Goal: Task Accomplishment & Management: Manage account settings

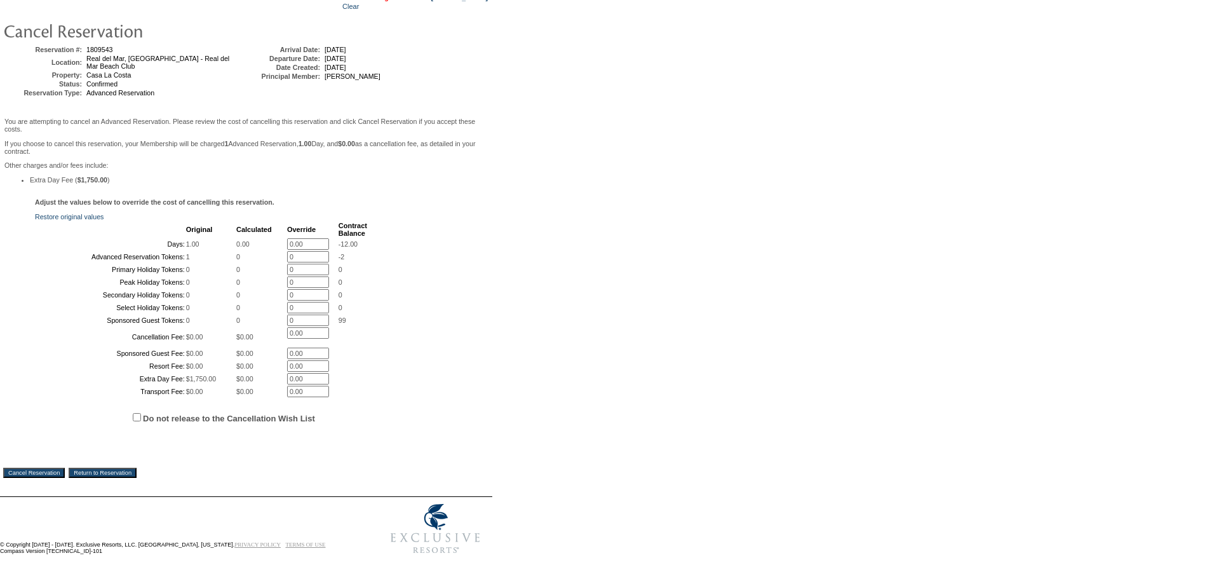
scroll to position [213, 0]
click at [65, 472] on input "Cancel Reservation" at bounding box center [34, 473] width 62 height 10
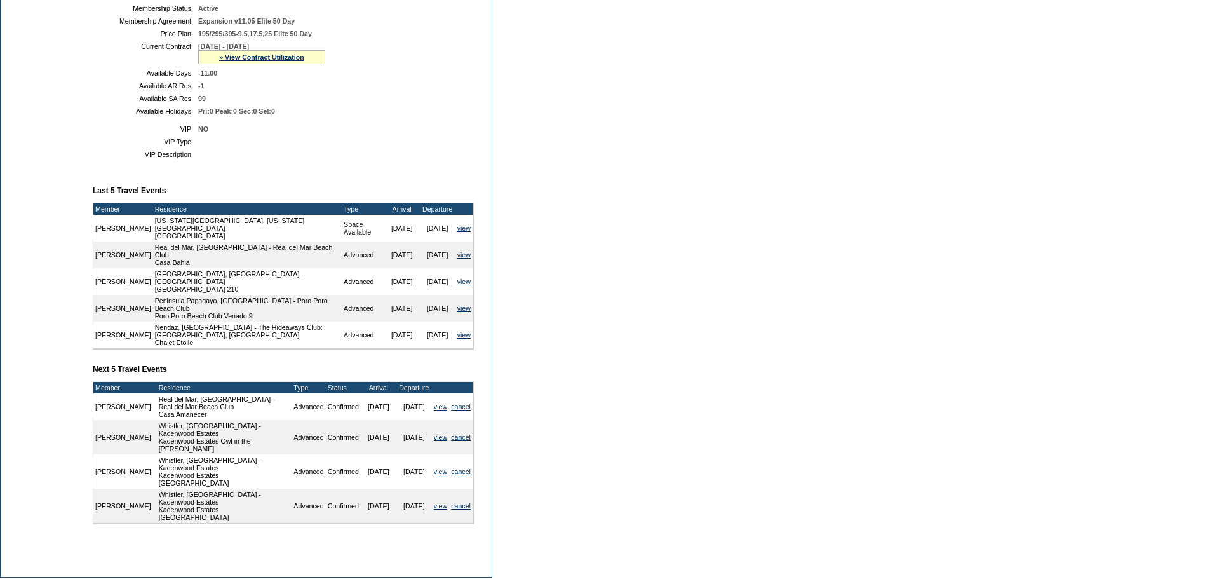
scroll to position [191, 0]
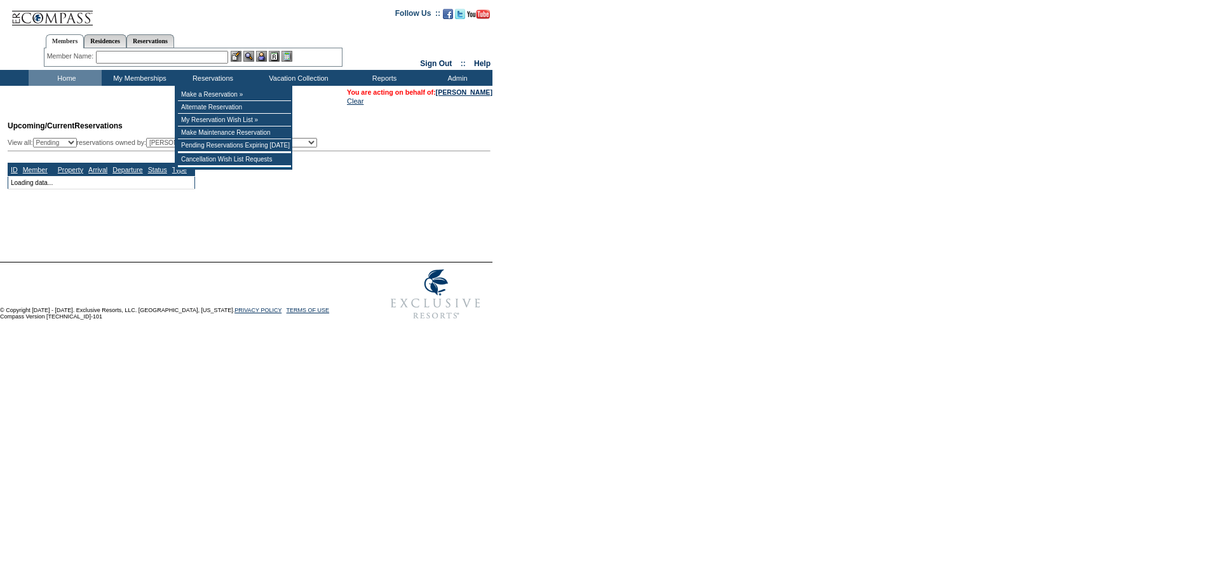
click at [194, 60] on input "text" at bounding box center [162, 57] width 132 height 13
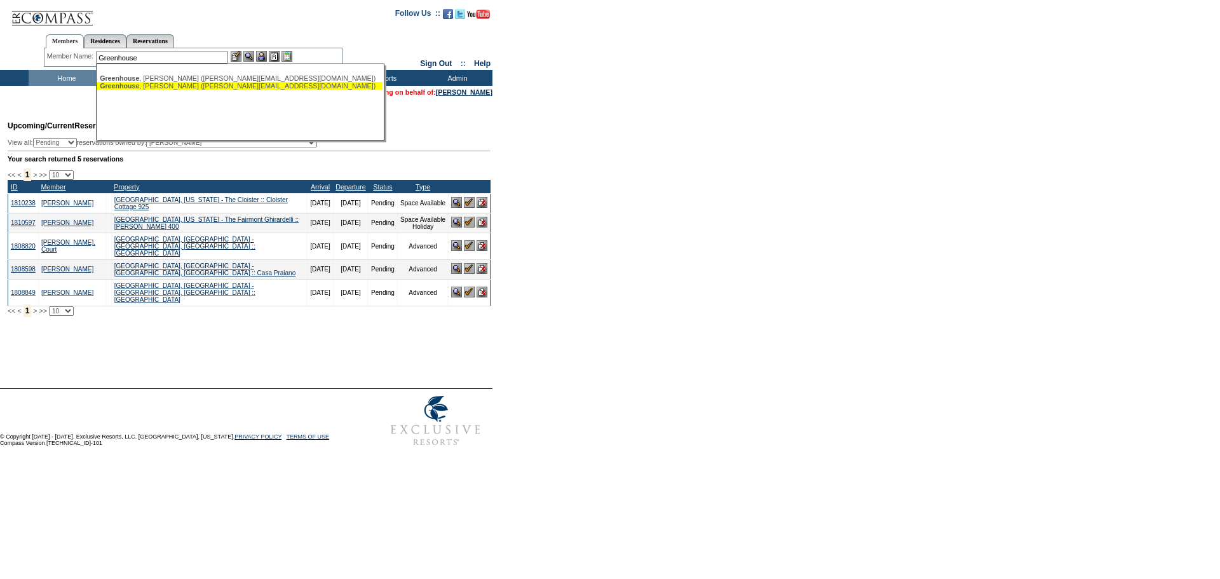
click at [252, 86] on div "[PERSON_NAME][DATE] ([PERSON_NAME][EMAIL_ADDRESS][DOMAIN_NAME])" at bounding box center [240, 86] width 280 height 8
type input "[PERSON_NAME][DATE] ([PERSON_NAME][EMAIL_ADDRESS][DOMAIN_NAME])"
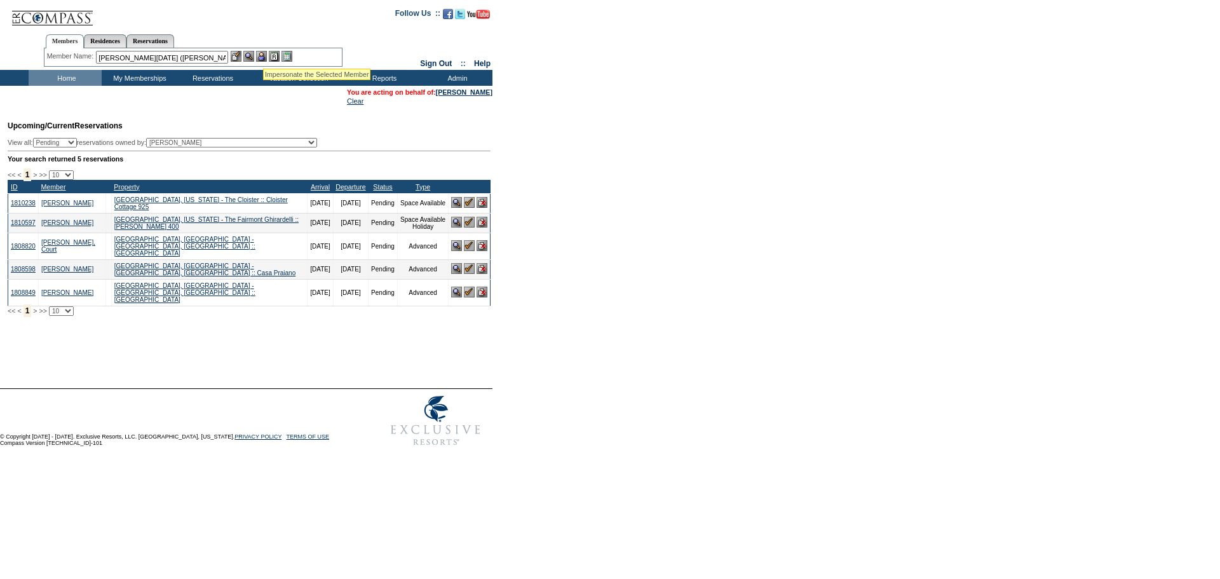
click at [265, 53] on img at bounding box center [261, 56] width 11 height 11
click at [252, 56] on img at bounding box center [248, 56] width 11 height 11
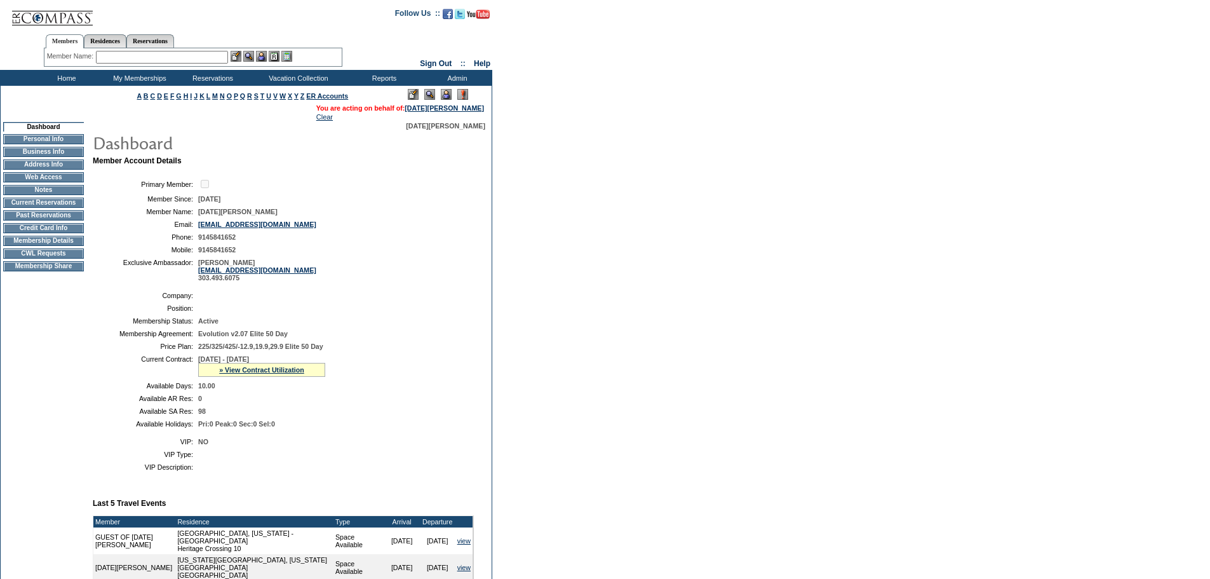
scroll to position [64, 0]
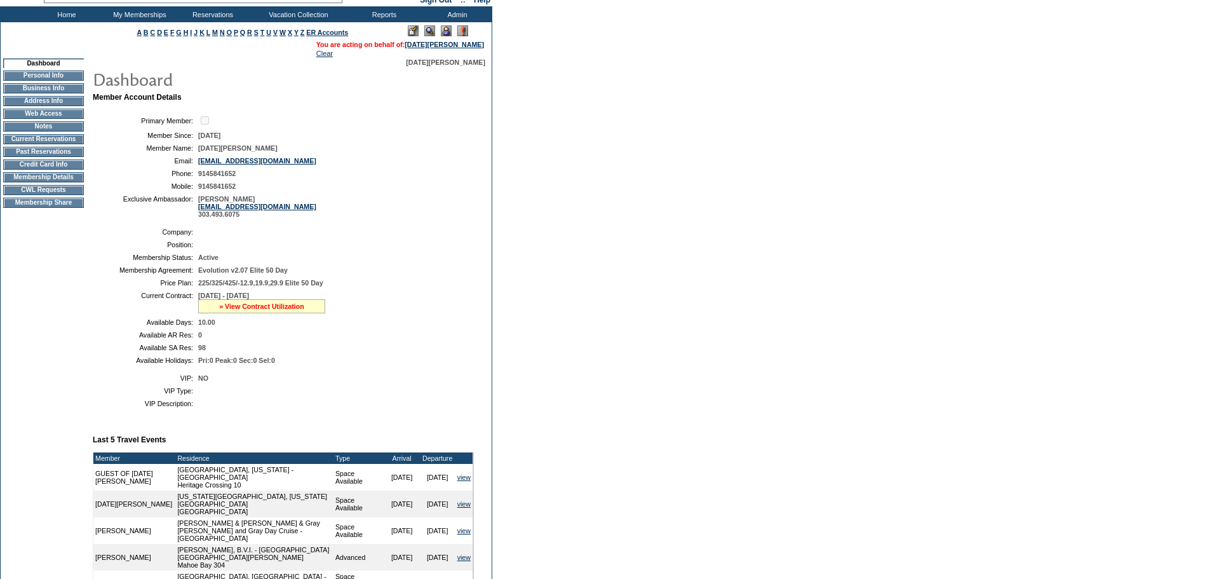
click at [278, 310] on link "» View Contract Utilization" at bounding box center [261, 306] width 85 height 8
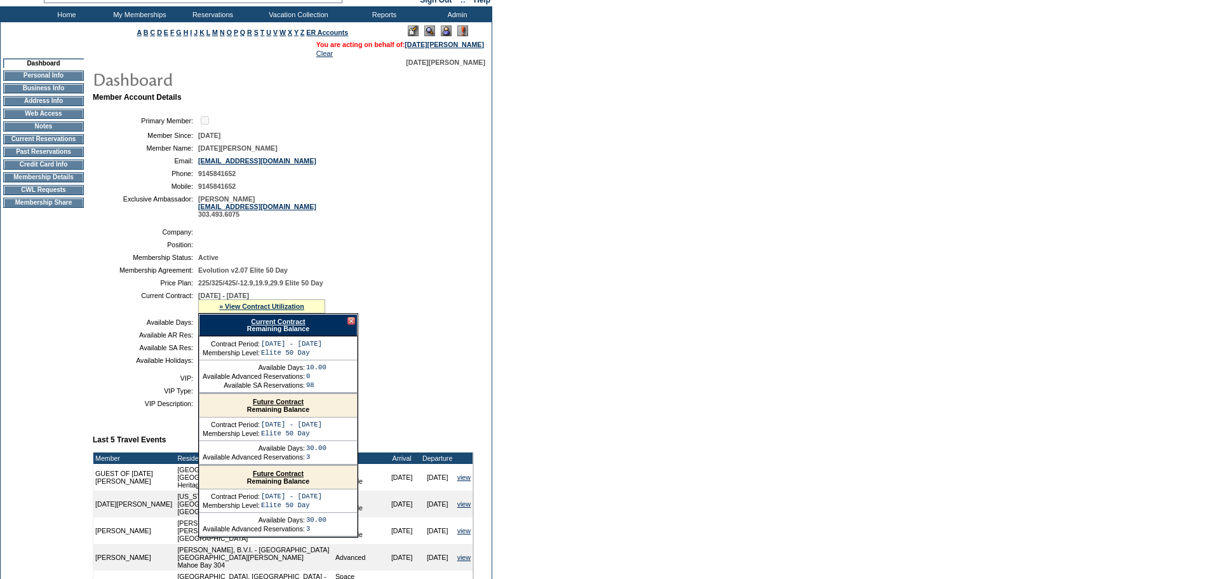
click at [300, 405] on link "Future Contract" at bounding box center [278, 402] width 51 height 8
click at [352, 325] on div at bounding box center [352, 321] width 8 height 8
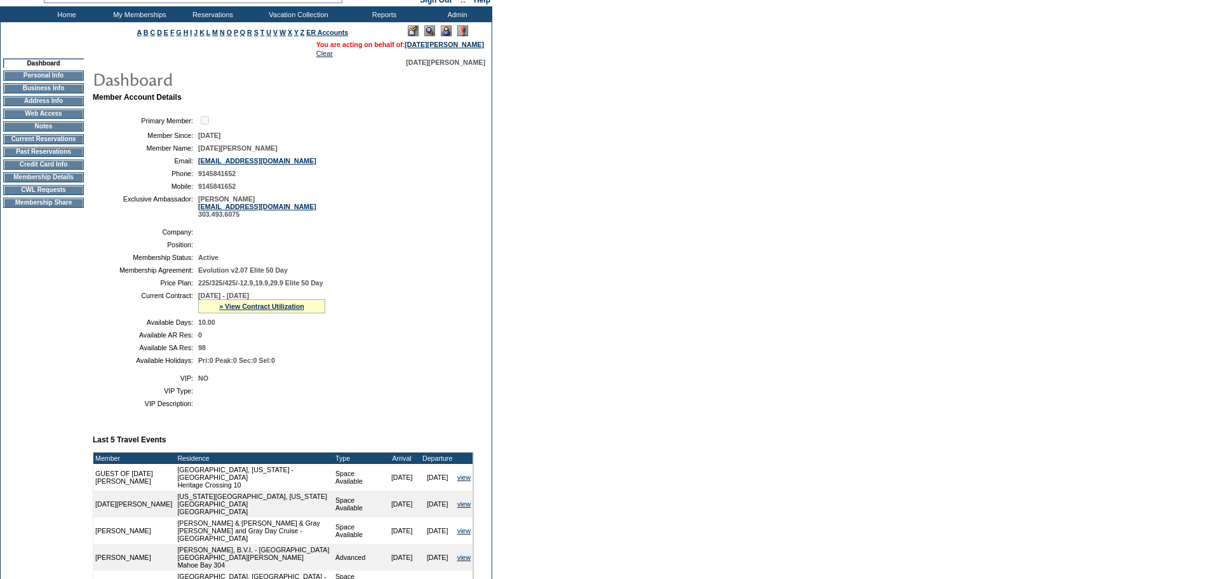
click at [42, 182] on td "Membership Details" at bounding box center [43, 177] width 81 height 10
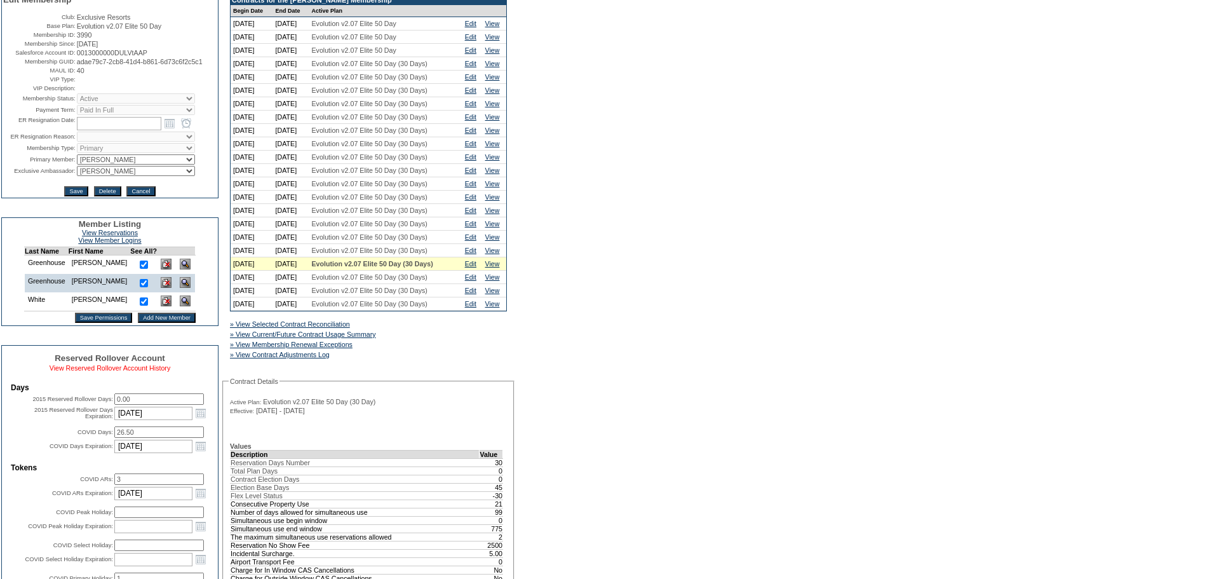
scroll to position [191, 0]
